Goal: Task Accomplishment & Management: Manage account settings

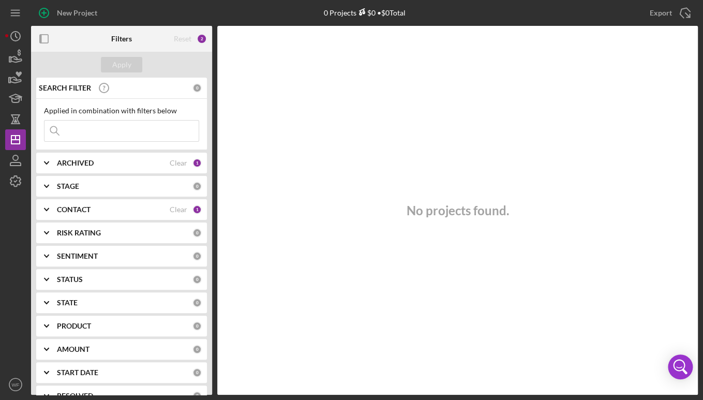
click at [104, 133] on input at bounding box center [121, 131] width 154 height 21
click at [79, 133] on input "quelly" at bounding box center [121, 131] width 154 height 21
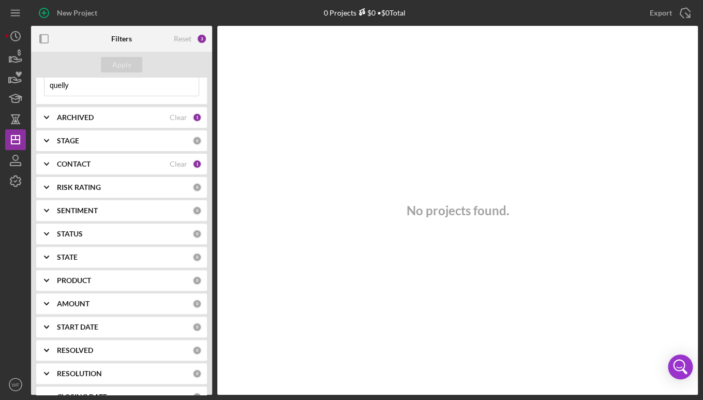
scroll to position [26, 0]
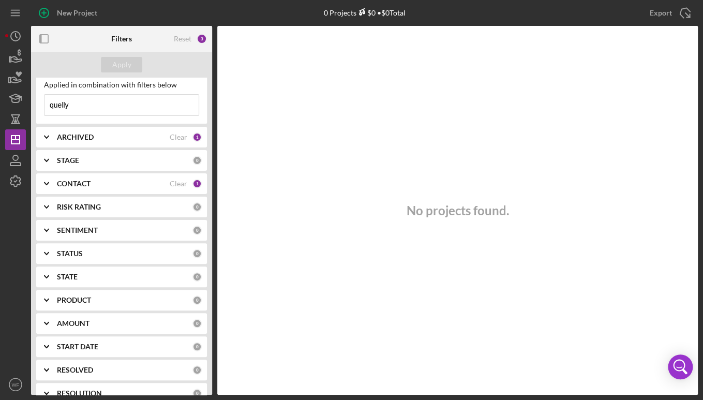
type input "quelly"
click at [99, 174] on div "CONTACT Clear 1" at bounding box center [129, 183] width 145 height 21
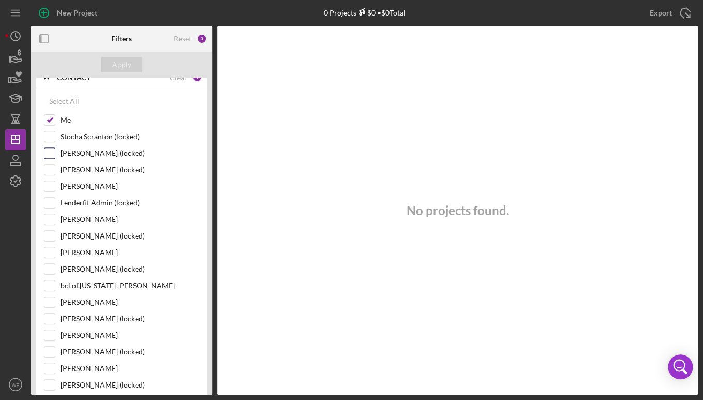
scroll to position [108, 0]
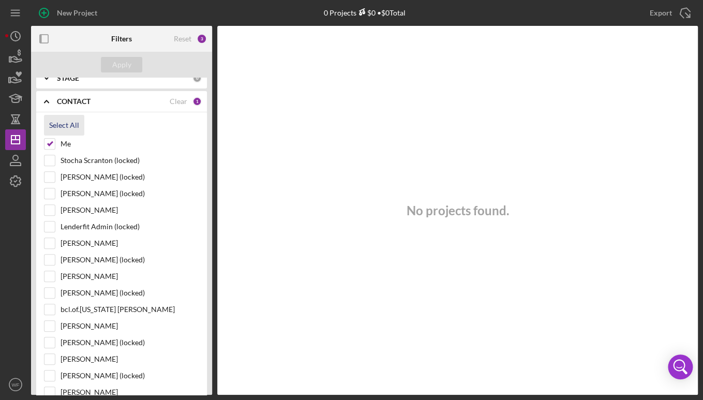
click at [68, 125] on div "Select All" at bounding box center [64, 125] width 30 height 21
checkbox input "true"
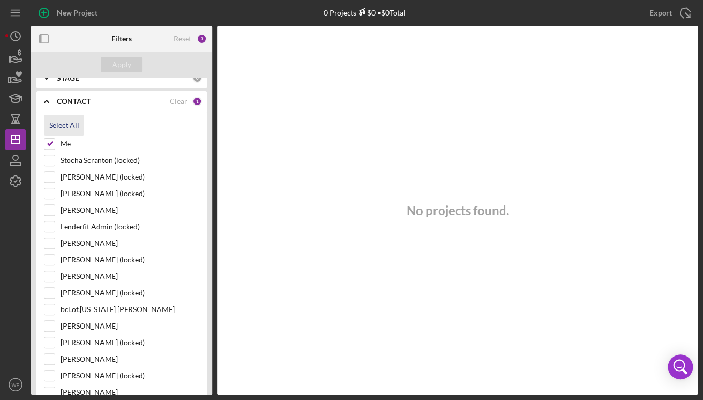
checkbox input "true"
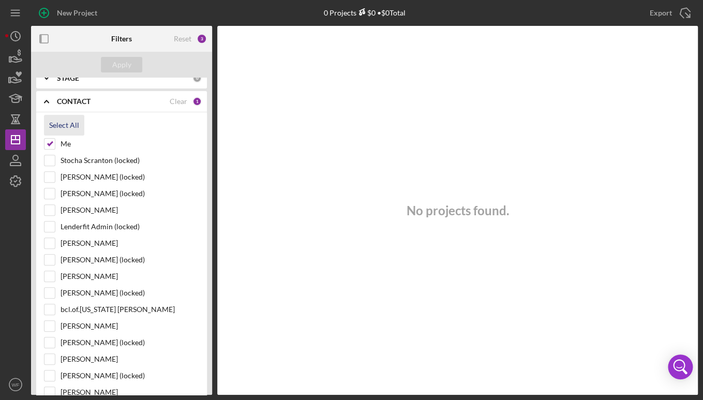
checkbox input "true"
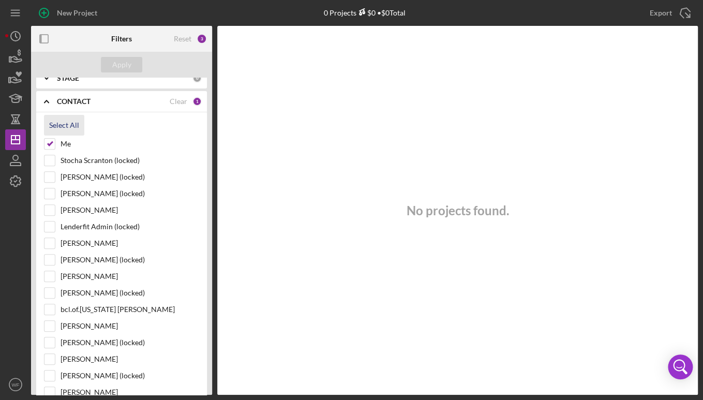
checkbox input "true"
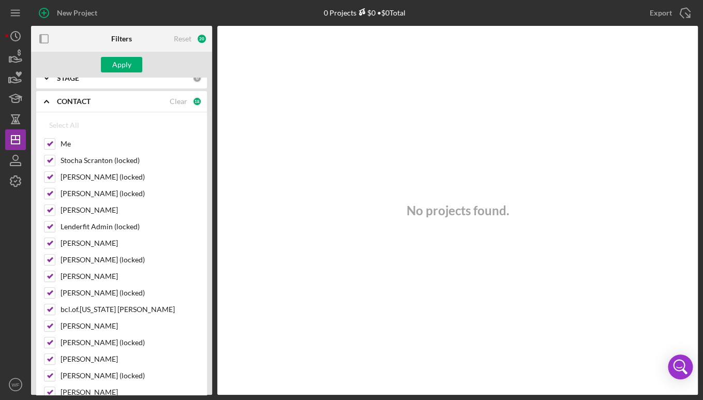
scroll to position [0, 0]
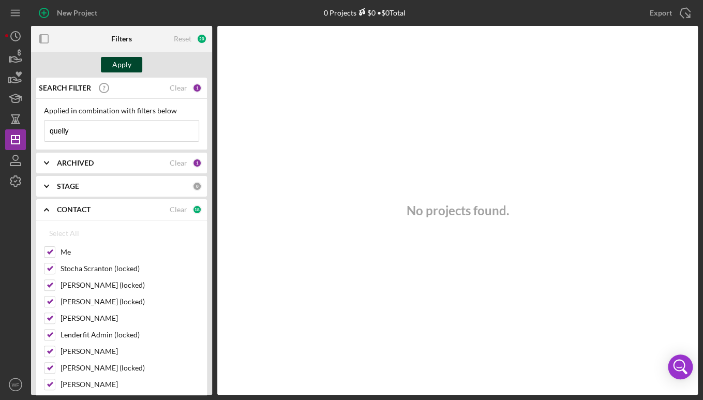
click at [113, 60] on button "Apply" at bounding box center [121, 65] width 41 height 16
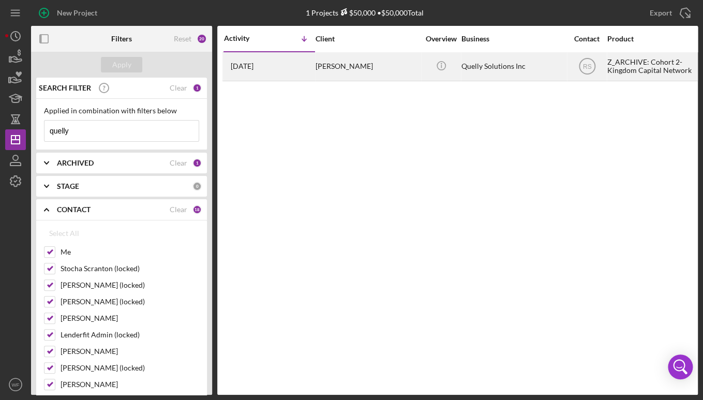
click at [311, 66] on div "[DATE] [PERSON_NAME]" at bounding box center [269, 66] width 91 height 27
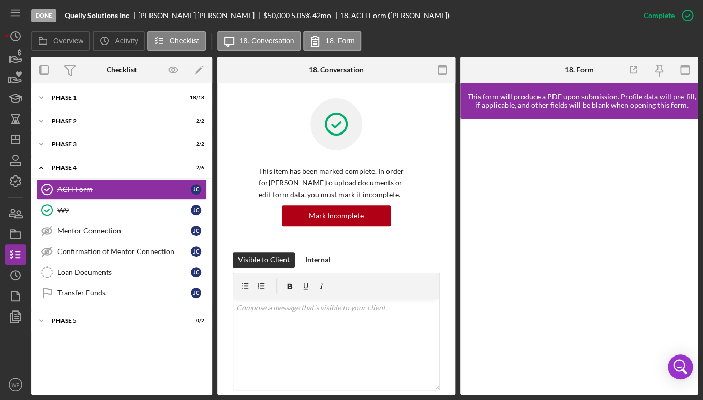
click at [137, 309] on div "Icon/Expander Phase 1 18 / 18 Icon/Expander Phase 2 2 / 2 Icon/Expander Phase 3…" at bounding box center [121, 239] width 181 height 302
click at [137, 317] on div "Icon/Expander Phase 5 0 / 2" at bounding box center [121, 320] width 181 height 21
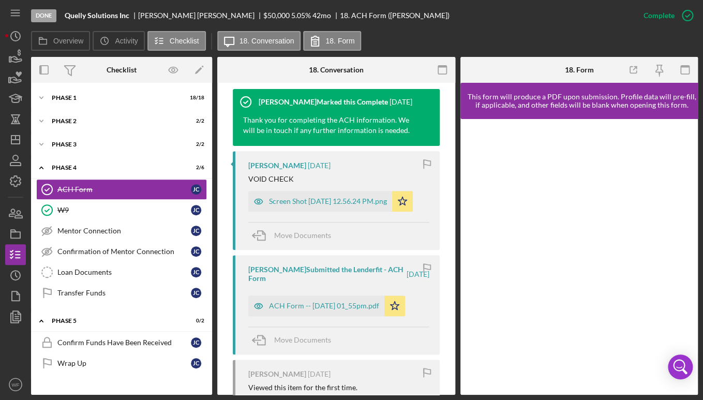
scroll to position [351, 0]
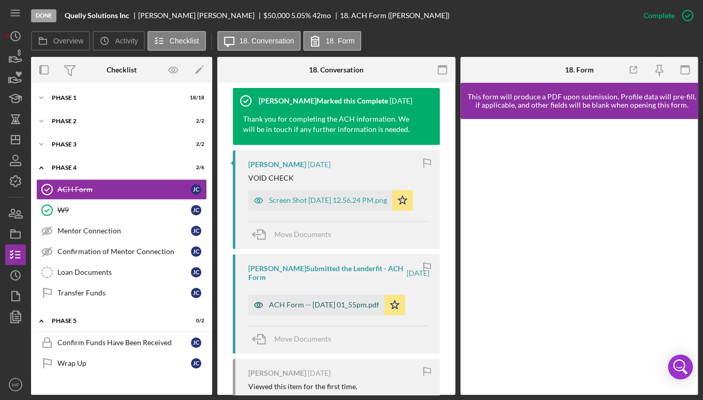
click at [304, 309] on div "ACH Form -- [DATE] 01_55pm.pdf" at bounding box center [324, 304] width 110 height 8
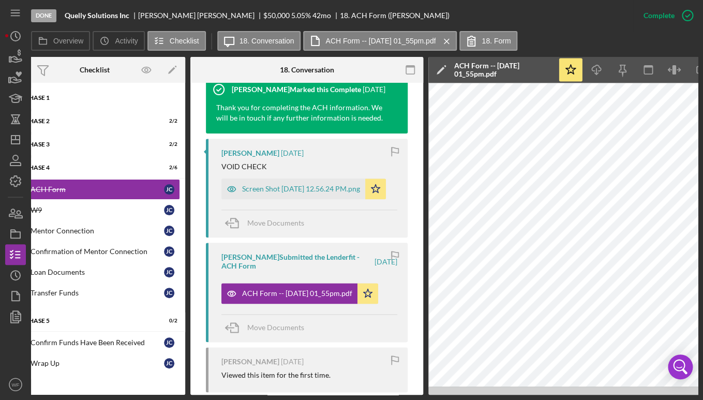
scroll to position [0, 0]
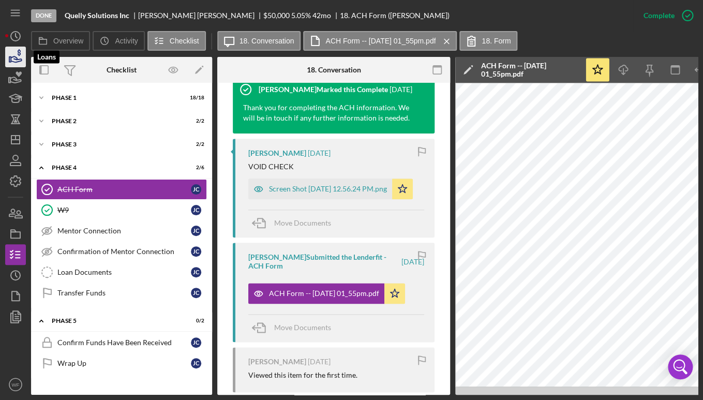
click at [15, 57] on icon "button" at bounding box center [16, 59] width 11 height 6
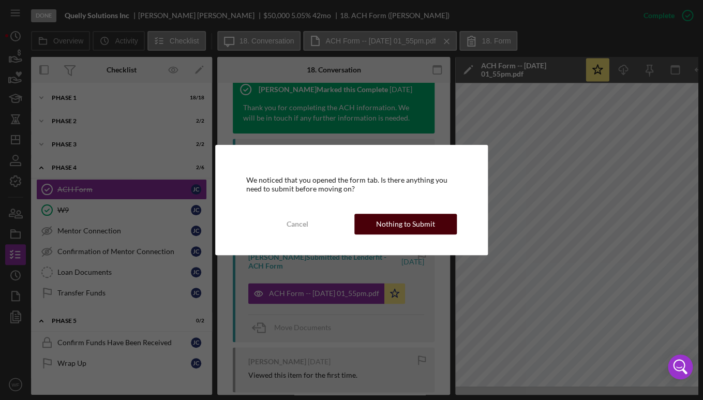
click at [402, 230] on div "Nothing to Submit" at bounding box center [405, 224] width 59 height 21
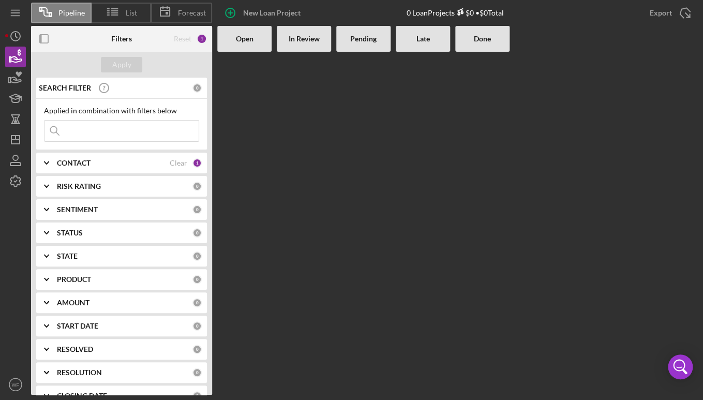
click at [89, 130] on input at bounding box center [121, 131] width 154 height 21
type input "[PERSON_NAME]"
click at [84, 176] on div "SEARCH FILTER Clear 1 Applied in combination with filters below [PERSON_NAME] I…" at bounding box center [121, 236] width 181 height 317
click at [82, 171] on div "CONTACT Clear 1" at bounding box center [129, 163] width 145 height 21
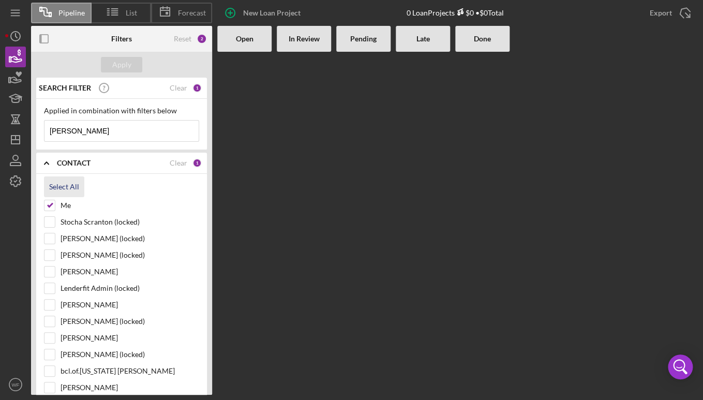
click at [74, 184] on div "Select All" at bounding box center [64, 186] width 30 height 21
checkbox input "true"
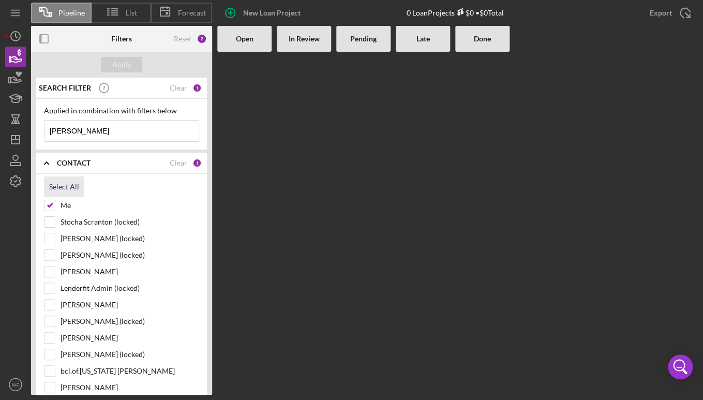
checkbox input "true"
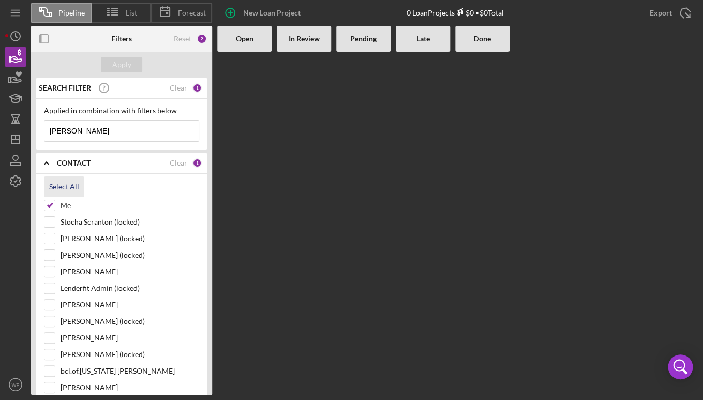
checkbox input "true"
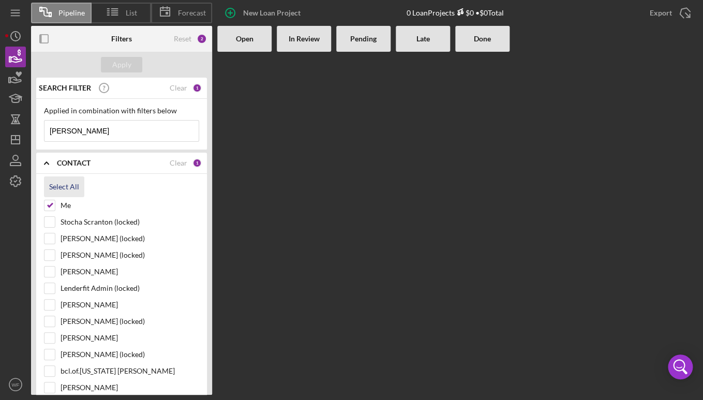
checkbox input "true"
click at [80, 139] on input "[PERSON_NAME]" at bounding box center [121, 131] width 154 height 21
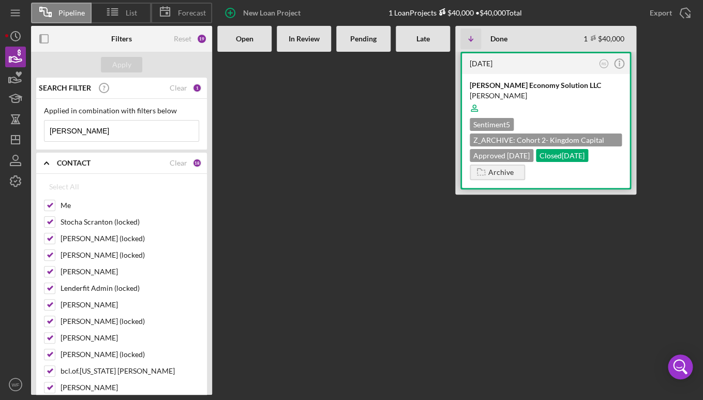
click at [530, 91] on div "[PERSON_NAME] Economy Solution LLC" at bounding box center [546, 85] width 152 height 10
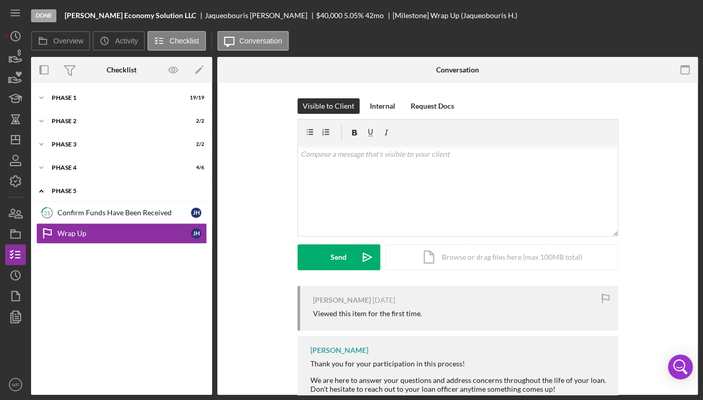
click at [154, 194] on div "Icon/Expander Phase 5 0 / 2" at bounding box center [121, 190] width 181 height 21
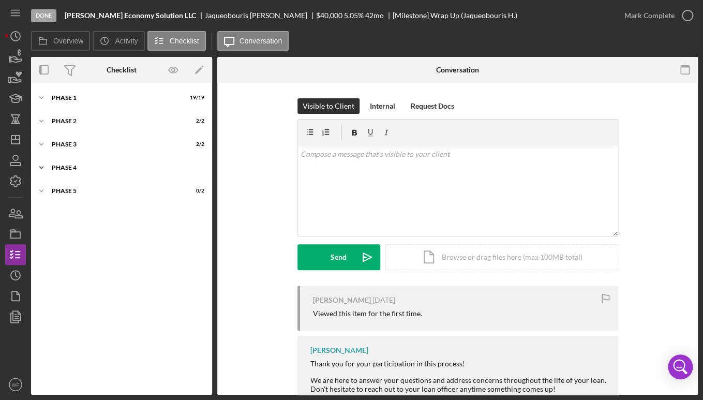
click at [118, 164] on div "Icon/Expander Phase 4 4 / 6" at bounding box center [121, 167] width 181 height 21
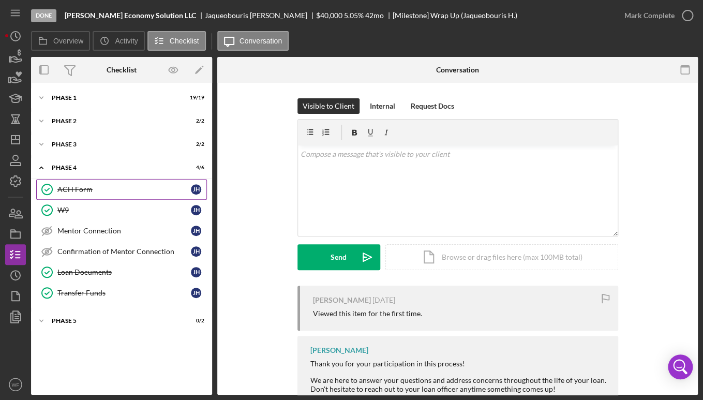
click at [100, 190] on div "ACH Form" at bounding box center [123, 189] width 133 height 8
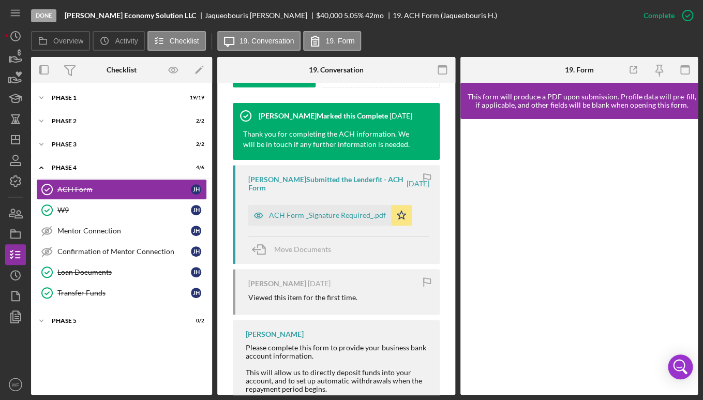
scroll to position [380, 0]
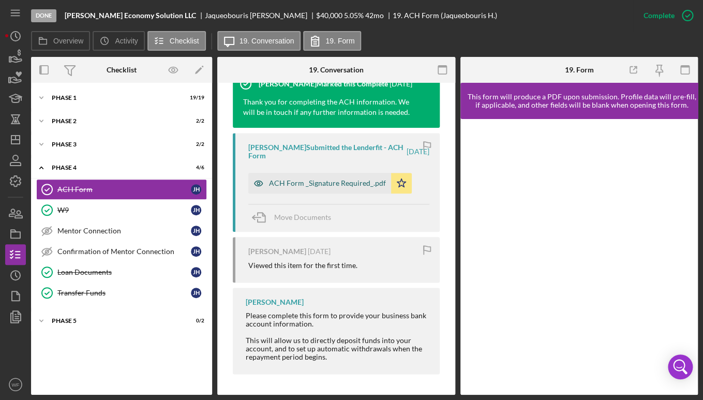
click at [321, 191] on div "ACH Form _Signature Required_.pdf" at bounding box center [319, 183] width 143 height 21
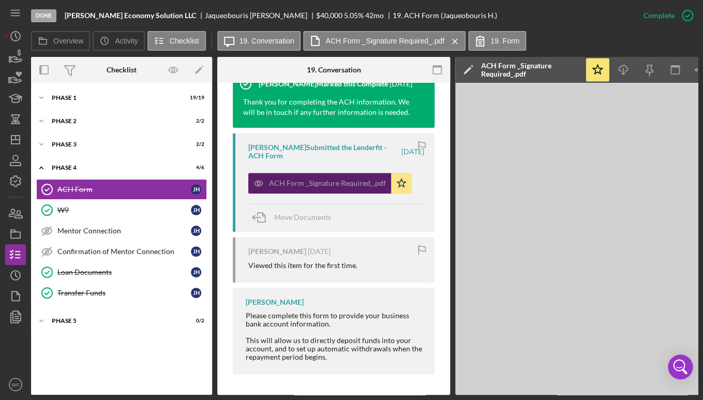
click at [321, 191] on div "ACH Form _Signature Required_.pdf" at bounding box center [319, 183] width 143 height 21
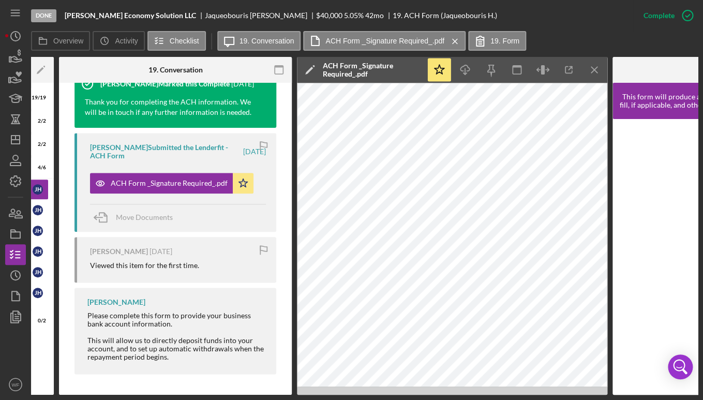
scroll to position [0, 163]
